Goal: Check status: Check status

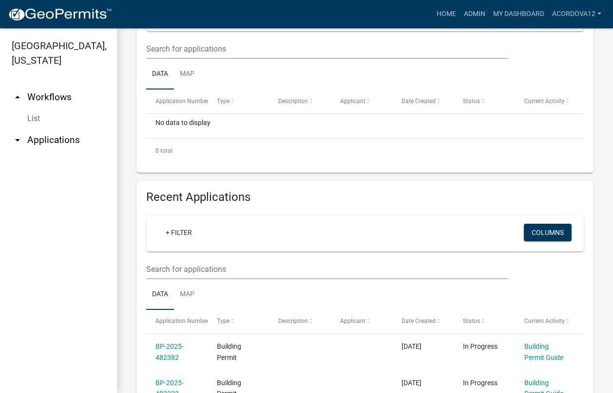
scroll to position [292, 0]
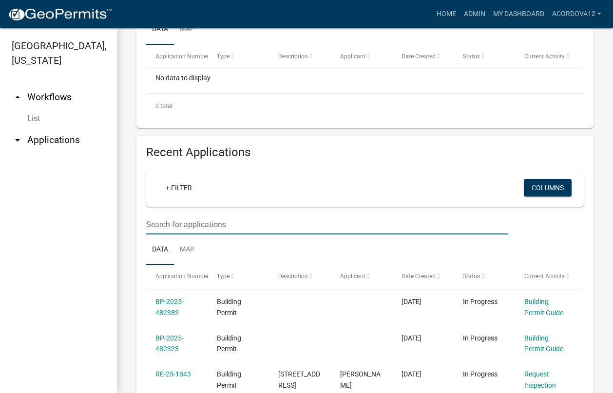
click at [179, 224] on input "text" at bounding box center [327, 225] width 362 height 20
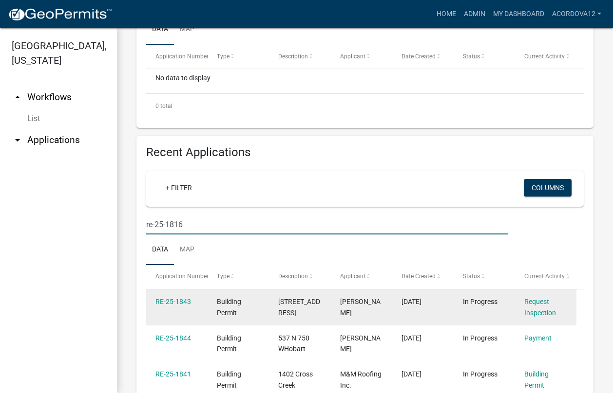
type input "re-25-1816"
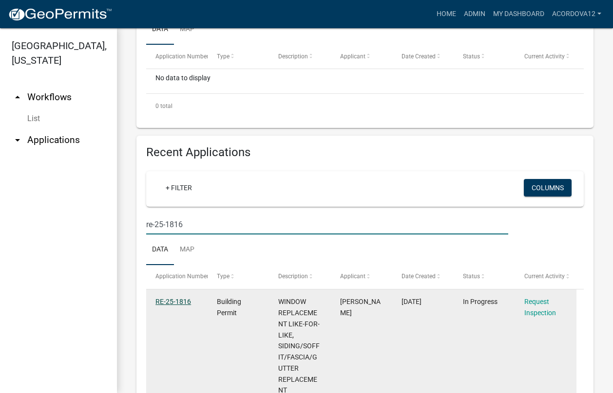
click at [168, 302] on link "RE-25-1816" at bounding box center [173, 302] width 36 height 8
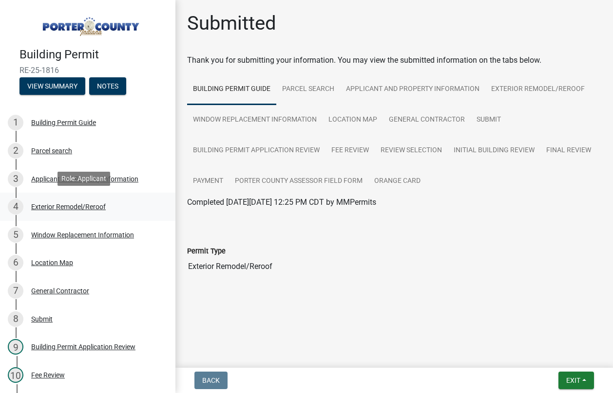
click at [56, 204] on div "Exterior Remodel/Reroof" at bounding box center [68, 207] width 75 height 7
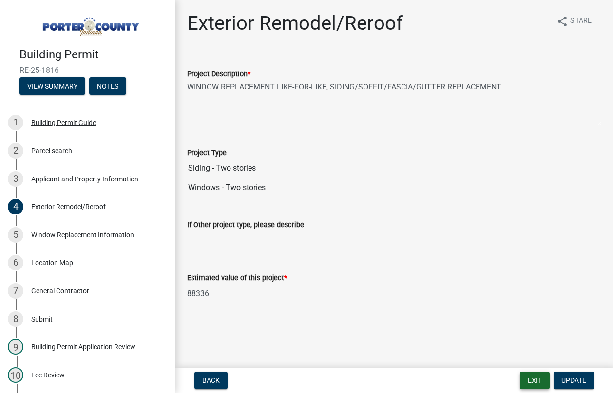
click at [540, 383] on button "Exit" at bounding box center [535, 381] width 30 height 18
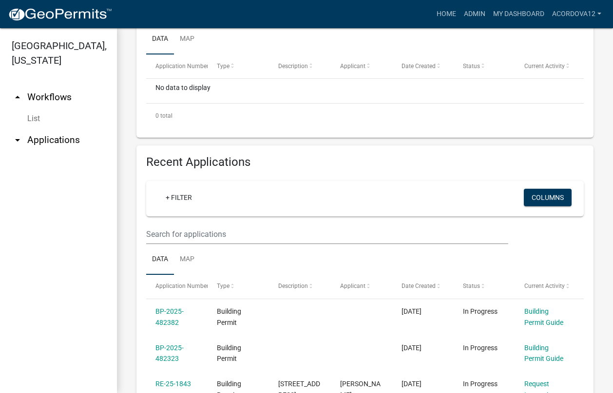
scroll to position [341, 0]
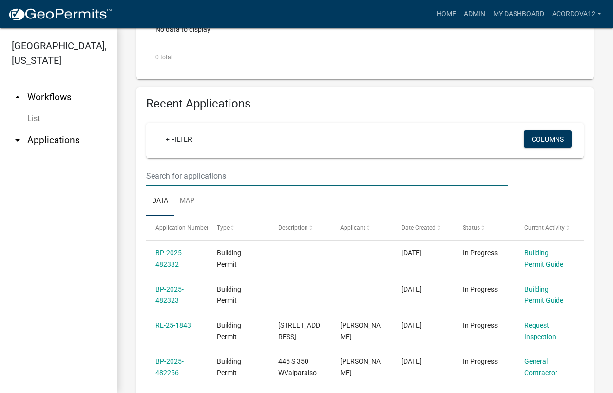
click at [170, 175] on input "text" at bounding box center [327, 176] width 362 height 20
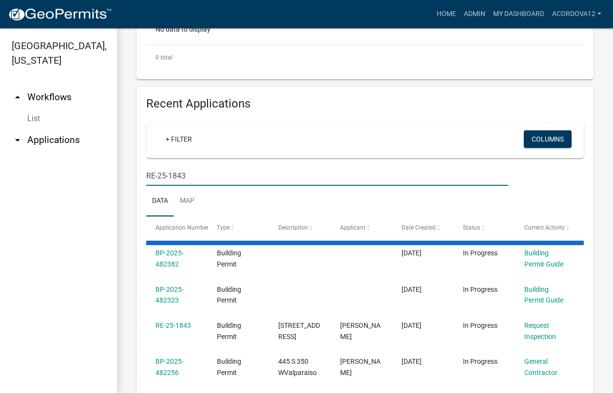
type input "RE-25-1843"
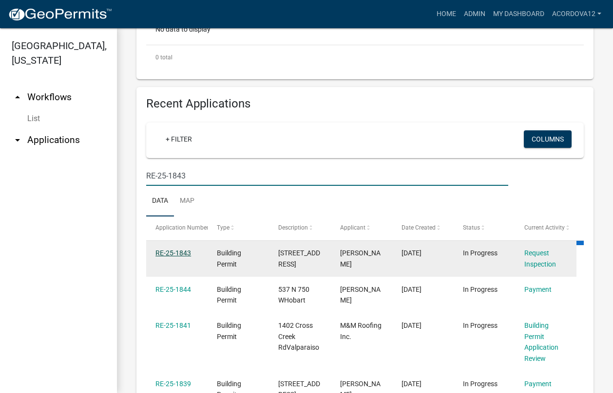
click at [165, 252] on link "RE-25-1843" at bounding box center [173, 253] width 36 height 8
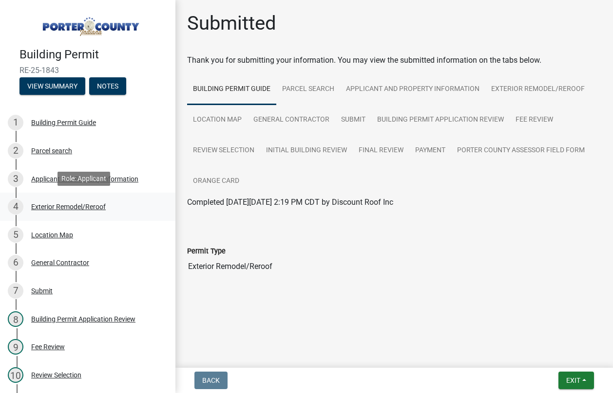
click at [63, 205] on div "Exterior Remodel/Reroof" at bounding box center [68, 207] width 75 height 7
